Goal: Task Accomplishment & Management: Manage account settings

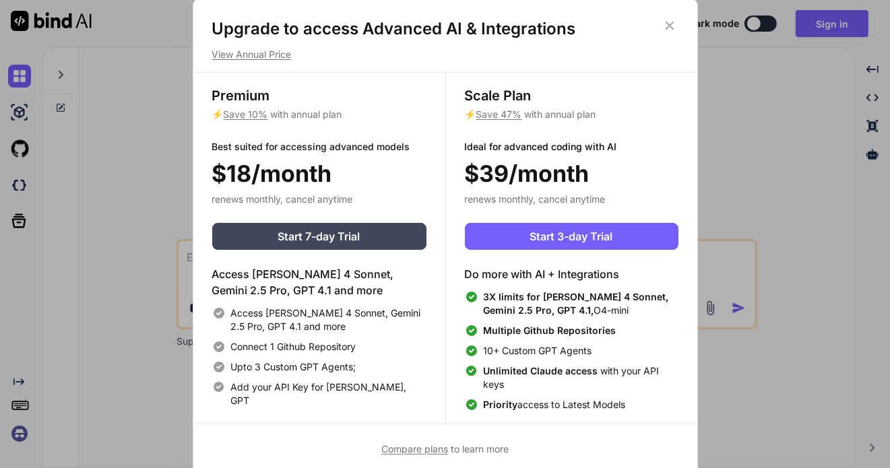
click at [668, 28] on icon at bounding box center [669, 25] width 9 height 9
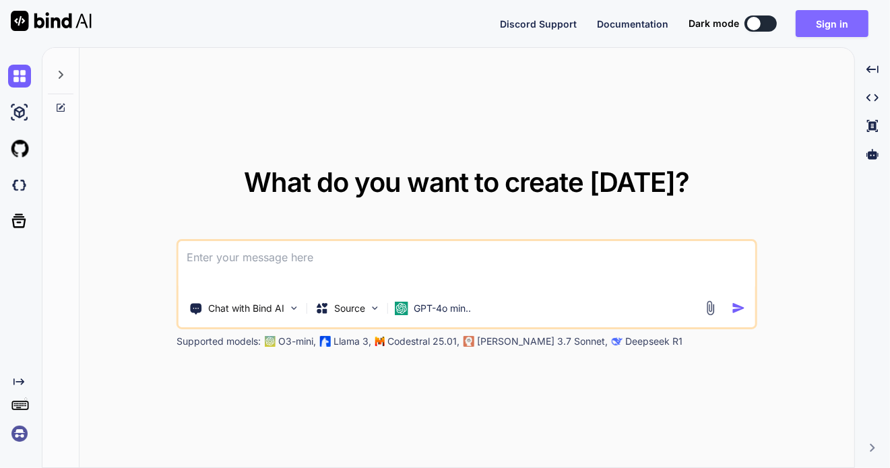
click at [831, 26] on button "Sign in" at bounding box center [832, 23] width 73 height 27
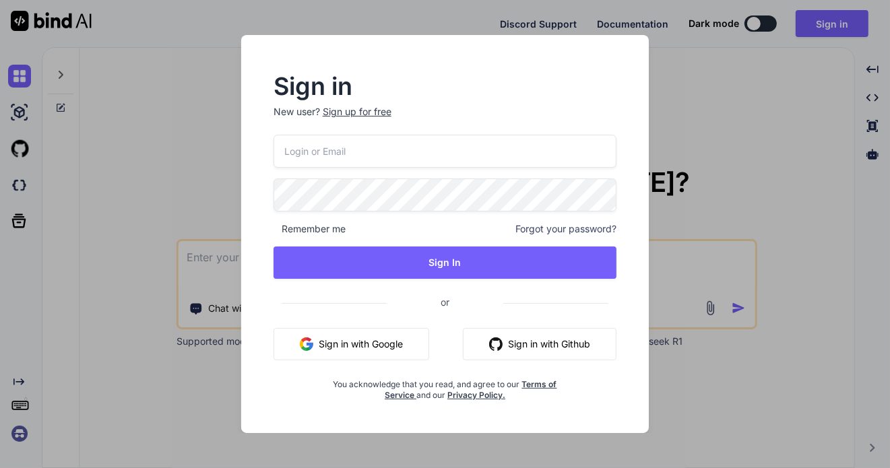
click at [404, 155] on input "email" at bounding box center [446, 151] width 344 height 33
click at [397, 154] on input "email" at bounding box center [446, 151] width 344 height 33
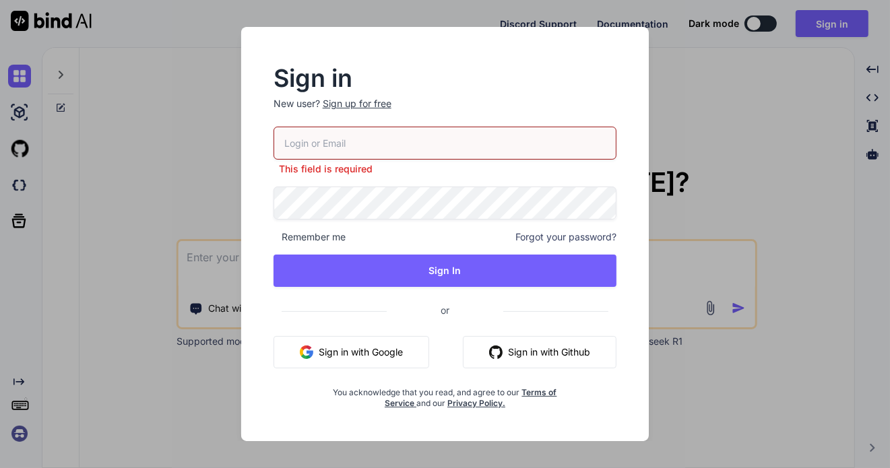
click at [339, 350] on button "Sign in with Google" at bounding box center [352, 352] width 156 height 32
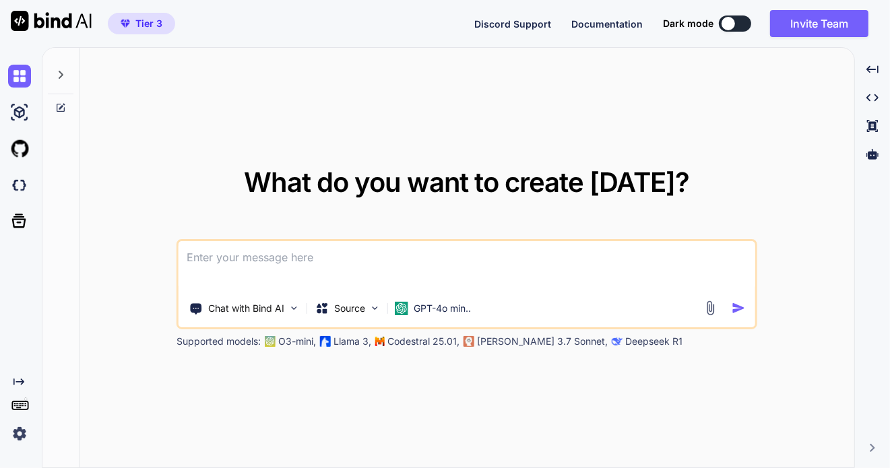
click at [17, 430] on img at bounding box center [19, 433] width 23 height 23
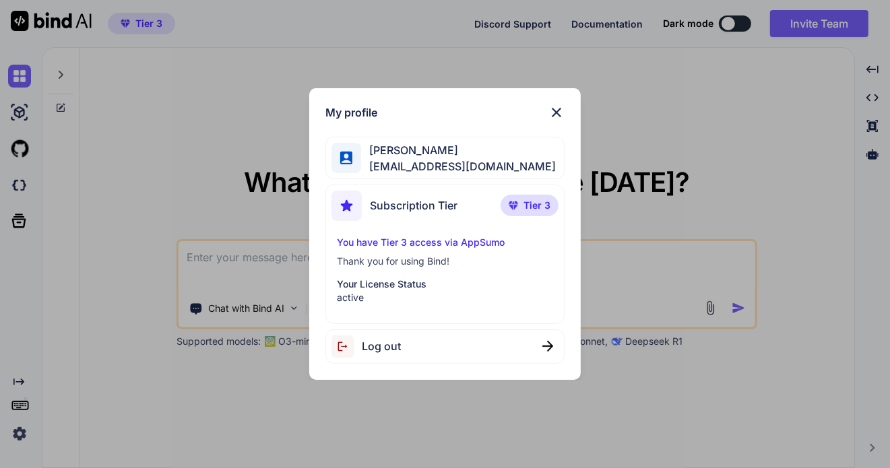
click at [555, 103] on div "My profile [PERSON_NAME] [EMAIL_ADDRESS][DOMAIN_NAME] Subscription Tier Tier 3 …" at bounding box center [445, 234] width 272 height 292
click at [559, 116] on img at bounding box center [556, 112] width 16 height 16
